Goal: Transaction & Acquisition: Book appointment/travel/reservation

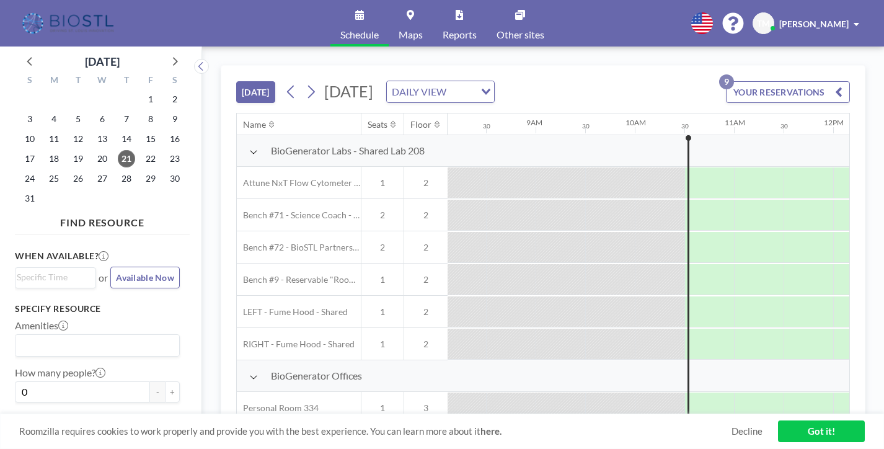
scroll to position [0, 806]
click at [305, 82] on icon at bounding box center [311, 91] width 12 height 19
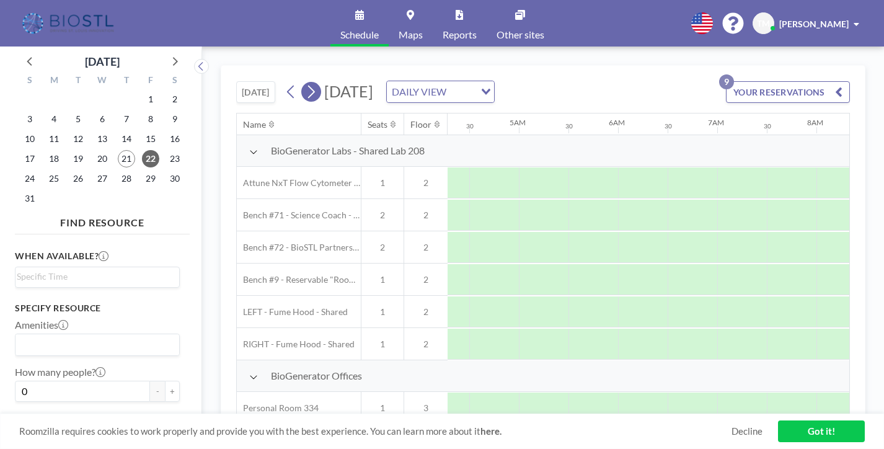
scroll to position [0, 599]
click at [305, 82] on icon at bounding box center [311, 91] width 12 height 19
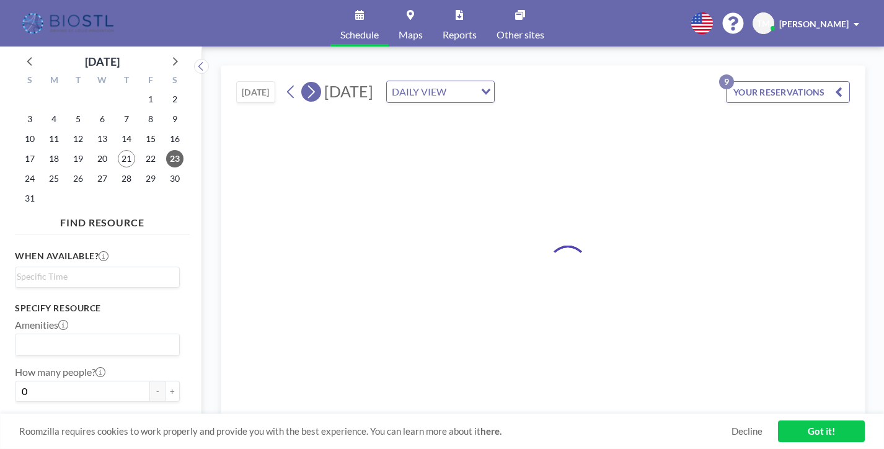
click at [305, 82] on icon at bounding box center [311, 91] width 12 height 19
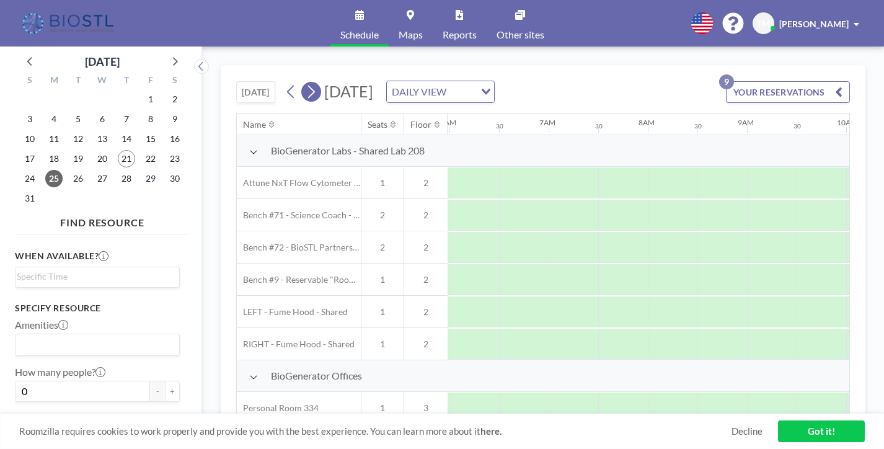
click at [305, 82] on icon at bounding box center [311, 91] width 12 height 19
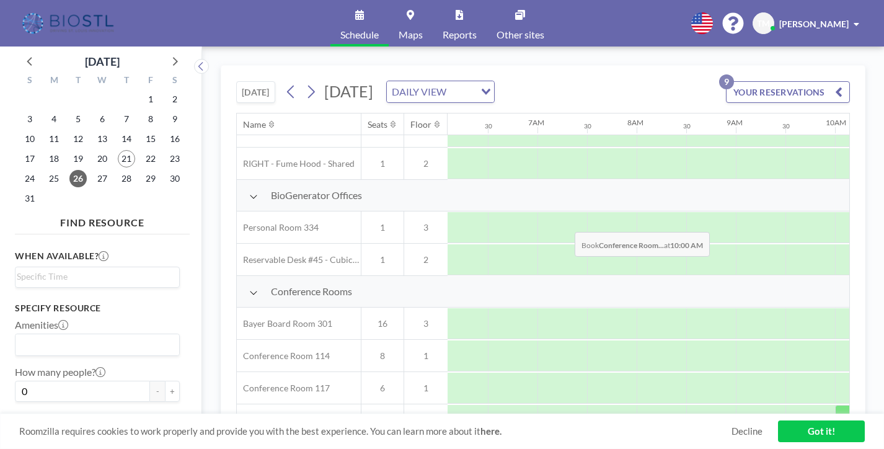
scroll to position [169, 604]
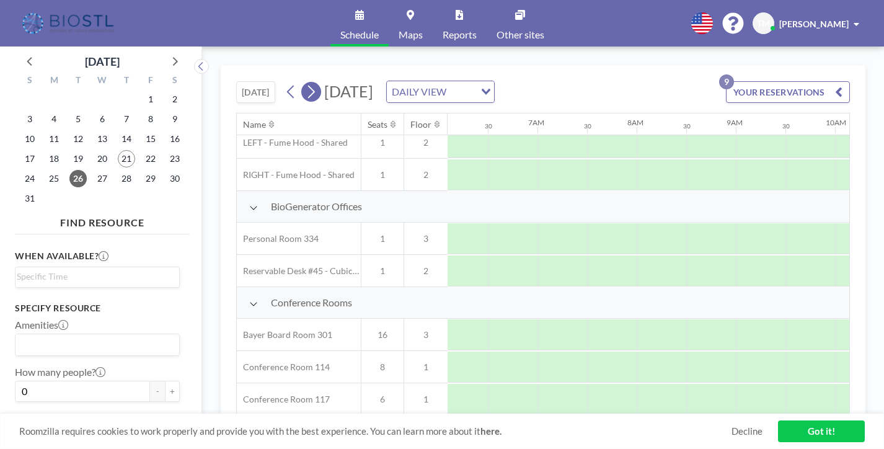
click at [305, 82] on icon at bounding box center [311, 91] width 12 height 19
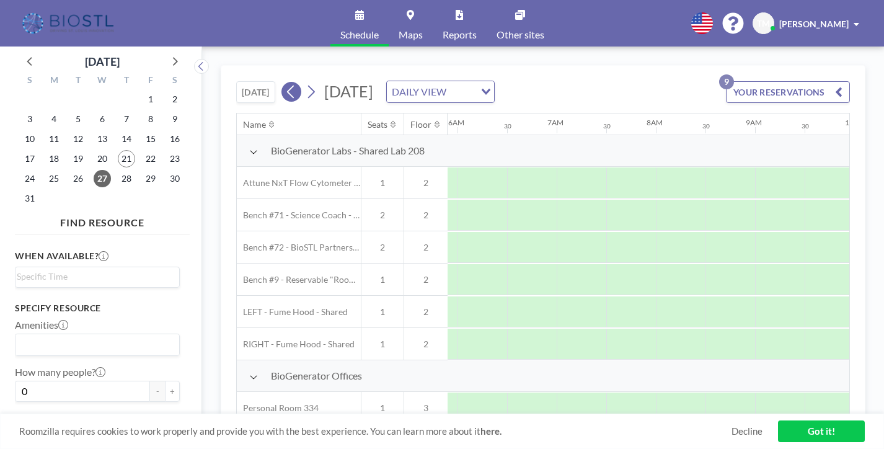
scroll to position [0, 604]
click at [285, 82] on icon at bounding box center [291, 91] width 12 height 19
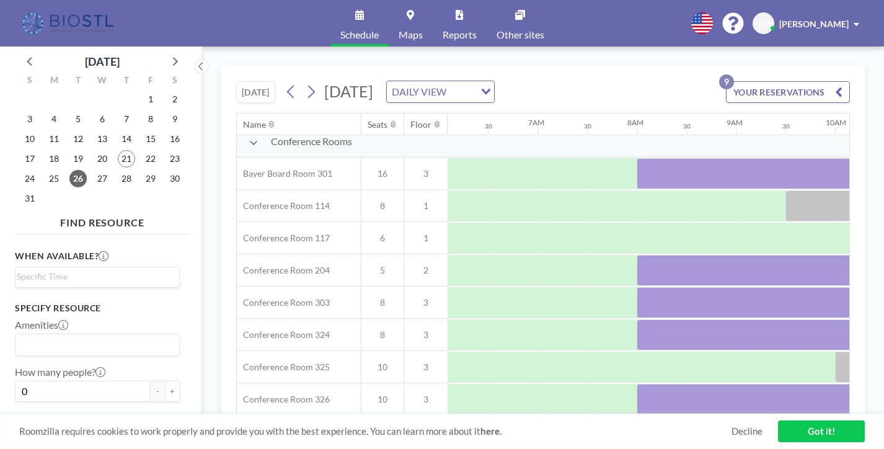
scroll to position [355, 604]
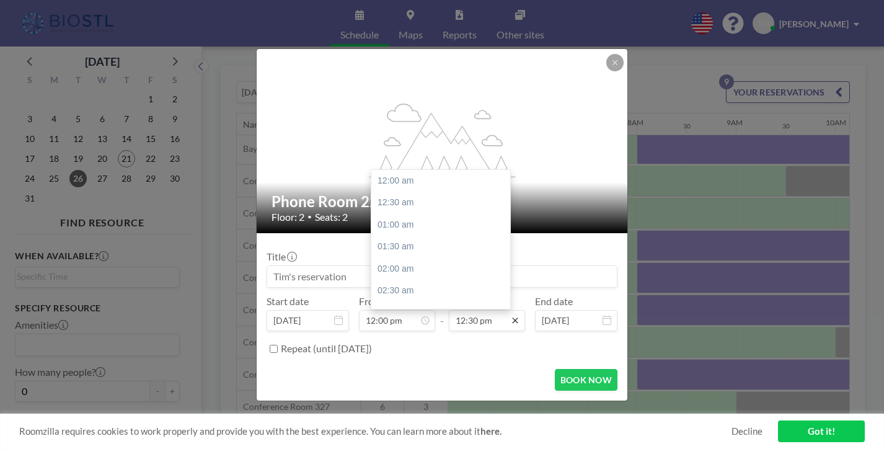
scroll to position [495, 0]
click at [420, 271] on div "01:30 pm" at bounding box center [443, 282] width 145 height 22
type input "01:30 pm"
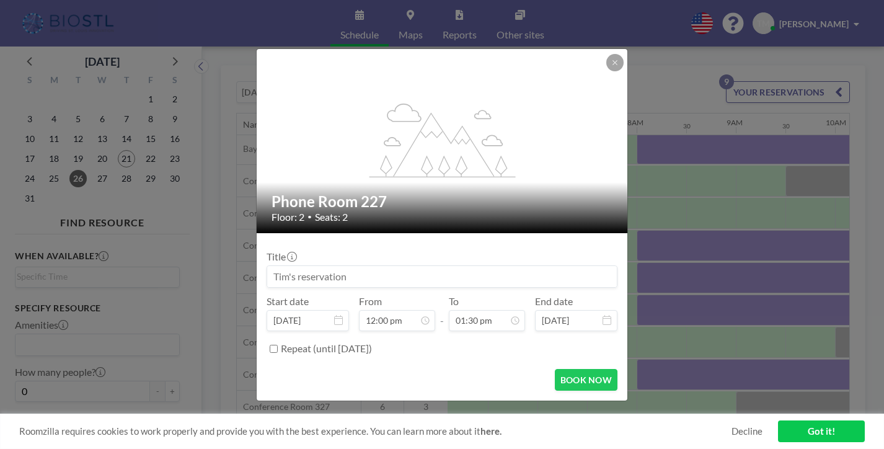
scroll to position [475, 0]
click at [387, 266] on input at bounding box center [442, 276] width 350 height 21
drag, startPoint x: 387, startPoint y: 266, endPoint x: 333, endPoint y: 264, distance: 54.0
click at [333, 266] on input at bounding box center [442, 276] width 350 height 21
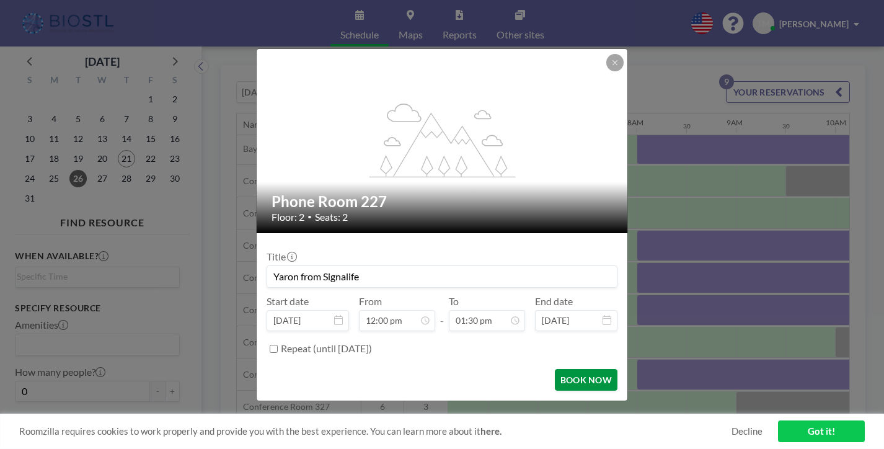
type input "Yaron from Signalife"
click at [565, 369] on button "BOOK NOW" at bounding box center [586, 380] width 63 height 22
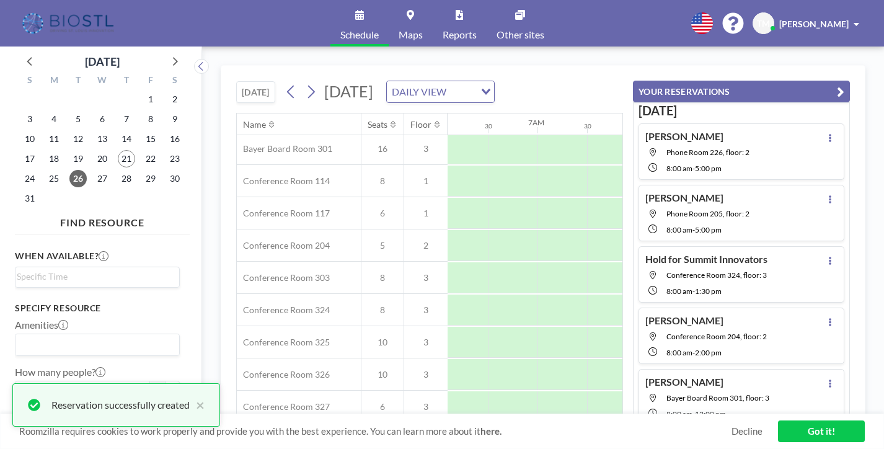
click at [844, 84] on icon "button" at bounding box center [840, 91] width 7 height 15
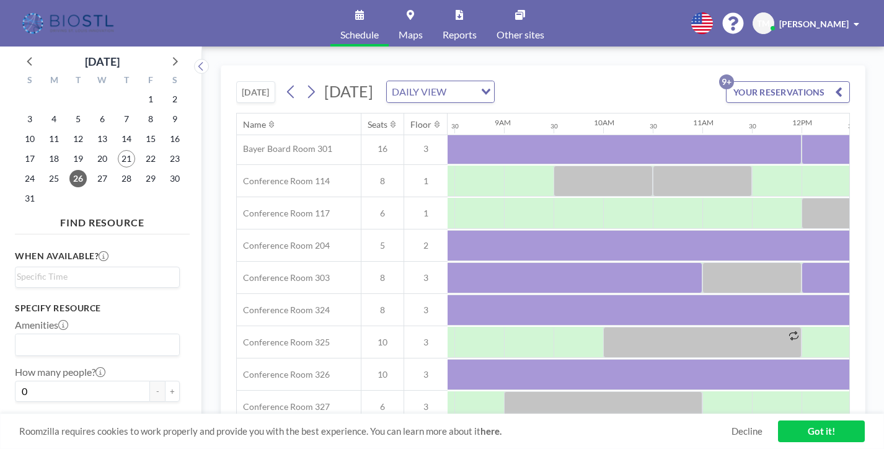
scroll to position [355, 837]
